Goal: Task Accomplishment & Management: Manage account settings

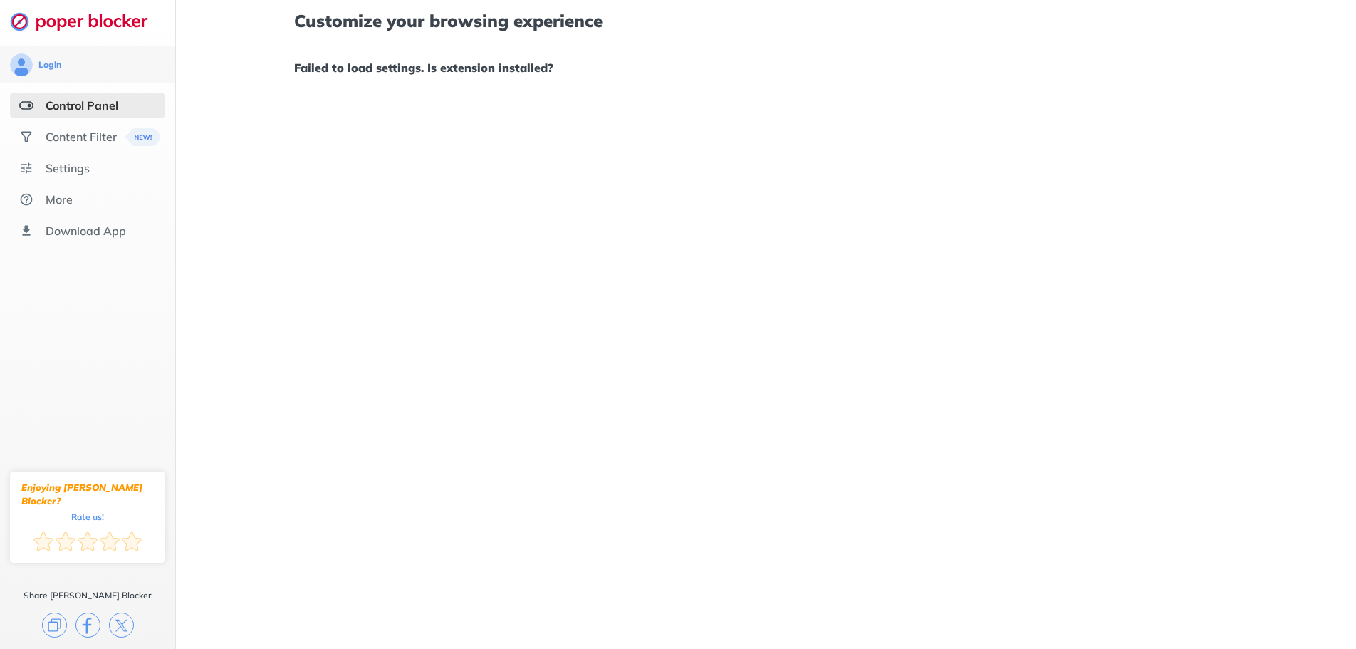
click at [1114, 273] on div "Customize your browsing experience Failed to load settings. Is extension instal…" at bounding box center [766, 324] width 1180 height 649
click at [109, 110] on div "Control Panel" at bounding box center [82, 105] width 73 height 14
click at [95, 135] on div "Content Filter" at bounding box center [81, 137] width 71 height 14
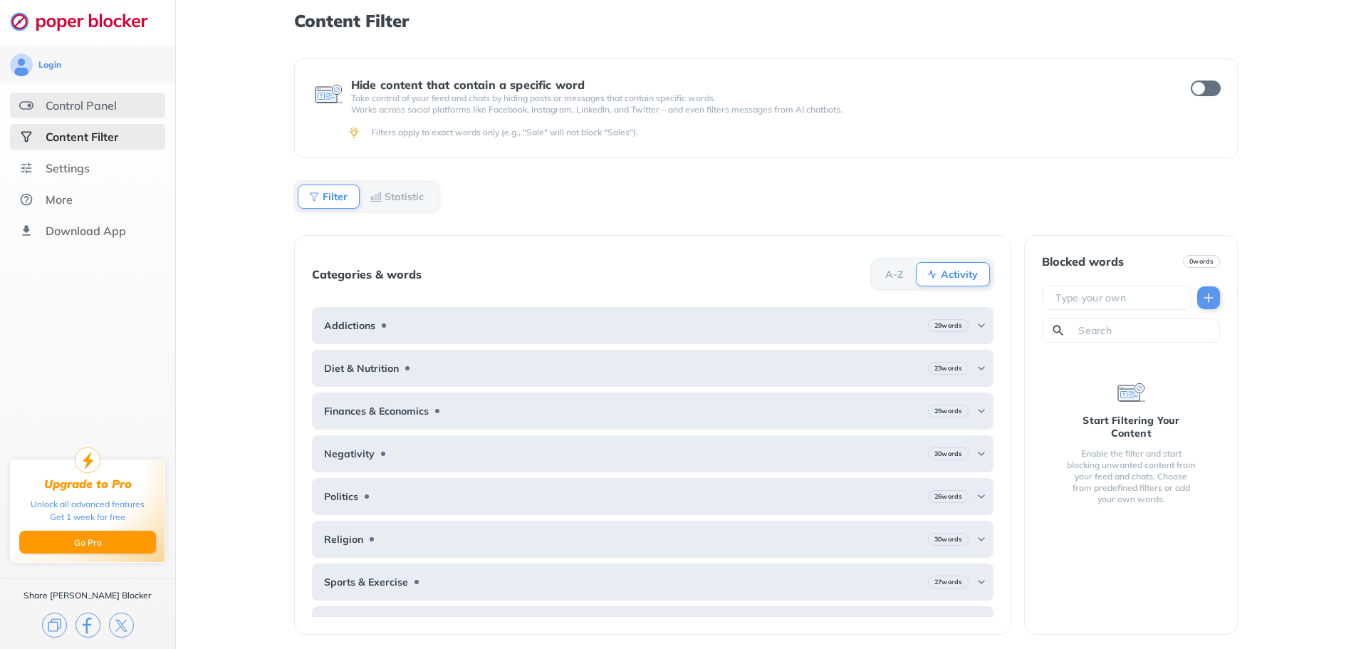
click at [102, 112] on div "Control Panel" at bounding box center [81, 105] width 71 height 14
